Goal: Task Accomplishment & Management: Use online tool/utility

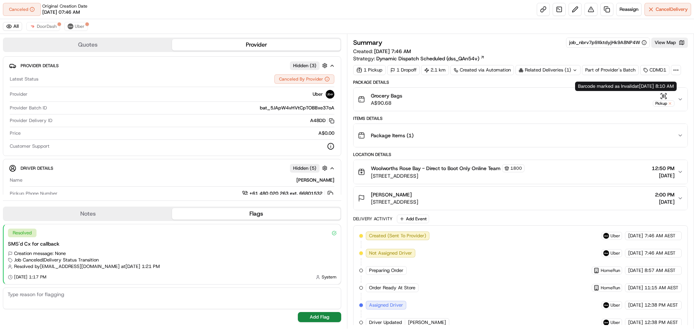
click at [678, 98] on icon "button" at bounding box center [680, 99] width 6 height 6
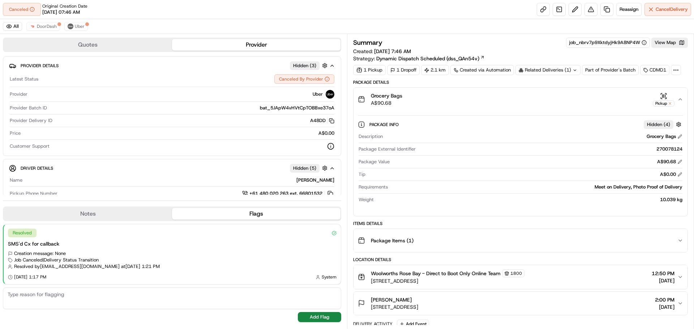
click at [678, 98] on icon "button" at bounding box center [680, 99] width 6 height 6
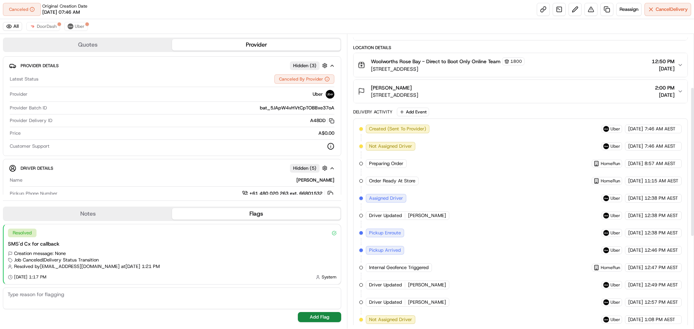
scroll to position [105, 0]
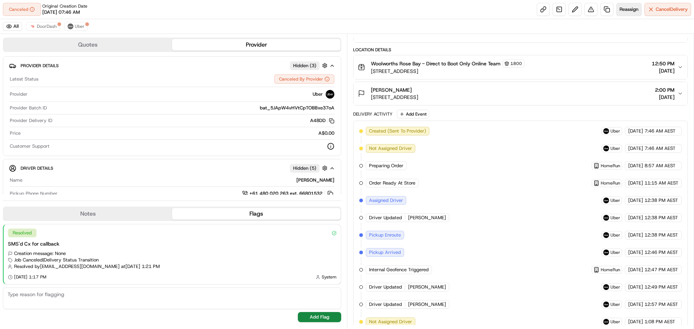
click at [622, 11] on span "Reassign" at bounding box center [628, 9] width 19 height 7
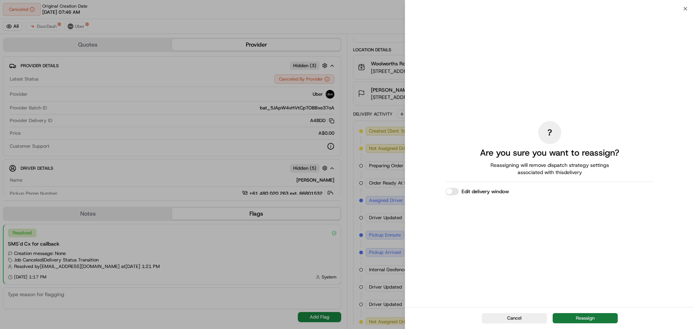
click at [585, 319] on button "Reassign" at bounding box center [584, 318] width 65 height 10
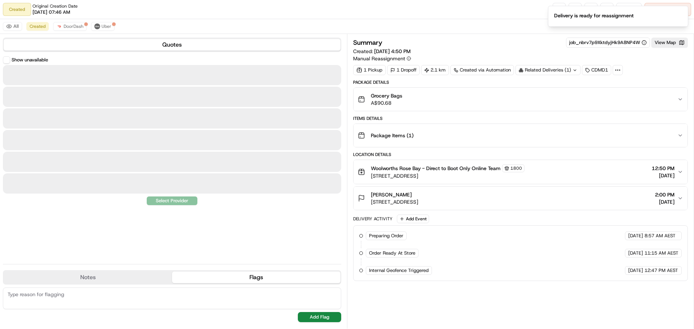
scroll to position [0, 0]
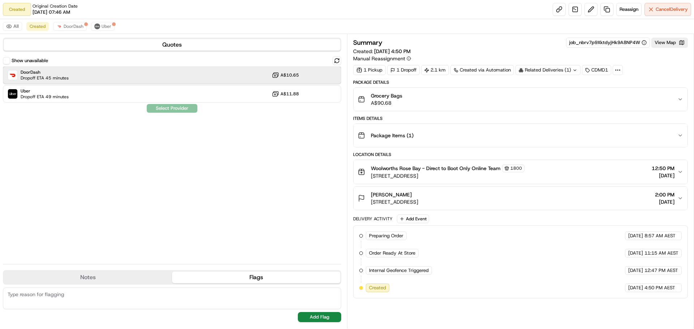
click at [198, 79] on div "DoorDash Dropoff ETA 45 minutes A$10.65" at bounding box center [172, 74] width 338 height 17
click at [180, 111] on button "Assign Provider" at bounding box center [171, 108] width 51 height 9
